Goal: Task Accomplishment & Management: Use online tool/utility

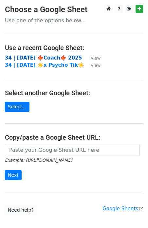
click at [40, 56] on strong "34 | SEPT 16 🍁Coach🍁 2025" at bounding box center [43, 58] width 77 height 6
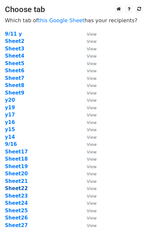
click at [17, 187] on strong "Sheet22" at bounding box center [16, 188] width 23 height 6
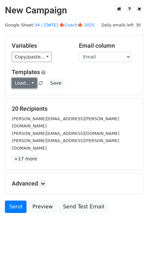
click at [22, 85] on link "Load..." at bounding box center [24, 83] width 25 height 10
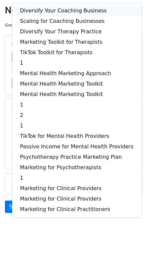
drag, startPoint x: 54, startPoint y: 11, endPoint x: 54, endPoint y: 17, distance: 5.6
click at [54, 11] on link "Diversify Your Coaching Business" at bounding box center [76, 11] width 129 height 10
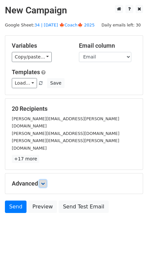
click at [43, 180] on link at bounding box center [42, 183] width 7 height 7
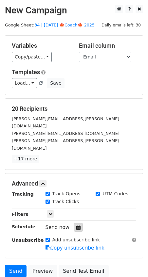
click at [76, 225] on icon at bounding box center [78, 227] width 4 height 5
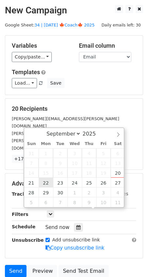
type input "2025-09-22 12:00"
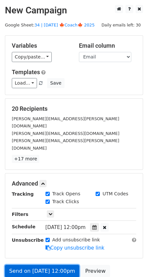
click at [43, 265] on link "Send on Sep 22 at 12:00pm" at bounding box center [42, 271] width 74 height 12
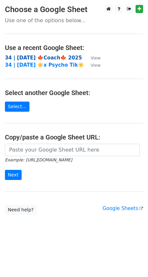
click at [66, 58] on strong "34 | [DATE] 🍁Coach🍁 2025" at bounding box center [43, 58] width 77 height 6
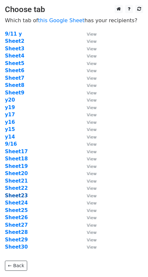
click at [23, 195] on strong "Sheet23" at bounding box center [16, 196] width 23 height 6
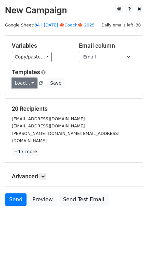
click at [20, 86] on link "Load..." at bounding box center [24, 83] width 25 height 10
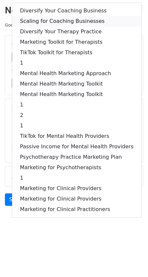
click at [44, 21] on link "Scaling for Coaching Businesses" at bounding box center [76, 21] width 129 height 10
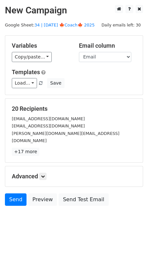
click at [46, 173] on div "Advanced Tracking Track Opens UTM Codes Track Clicks Filters Only include sprea…" at bounding box center [73, 176] width 137 height 20
click at [42, 174] on icon at bounding box center [43, 176] width 4 height 4
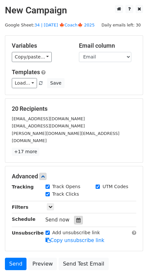
click at [77, 218] on icon at bounding box center [78, 220] width 4 height 5
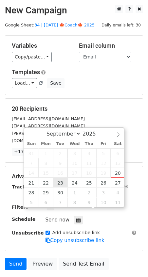
type input "[DATE] 12:00"
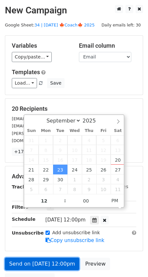
click at [49, 258] on link "Send on [DATE] 12:00pm" at bounding box center [42, 264] width 74 height 12
